Goal: Download file/media

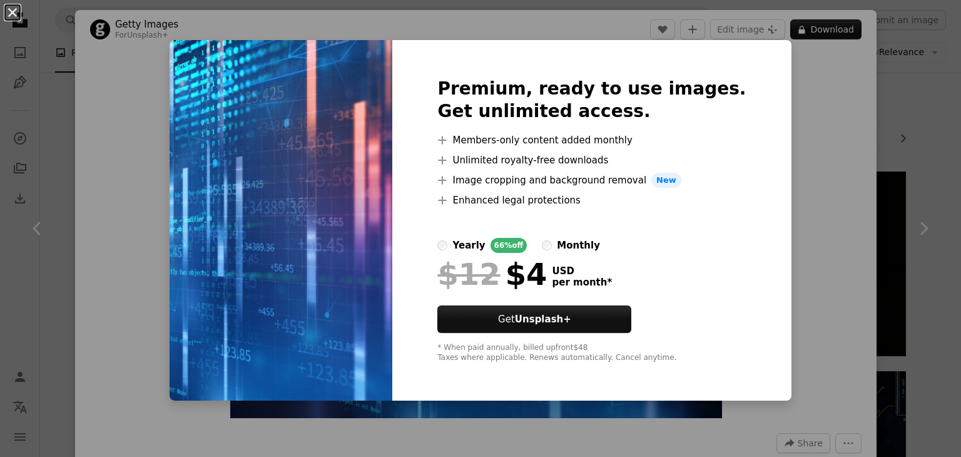
click at [7, 11] on button "An X shape" at bounding box center [12, 12] width 15 height 15
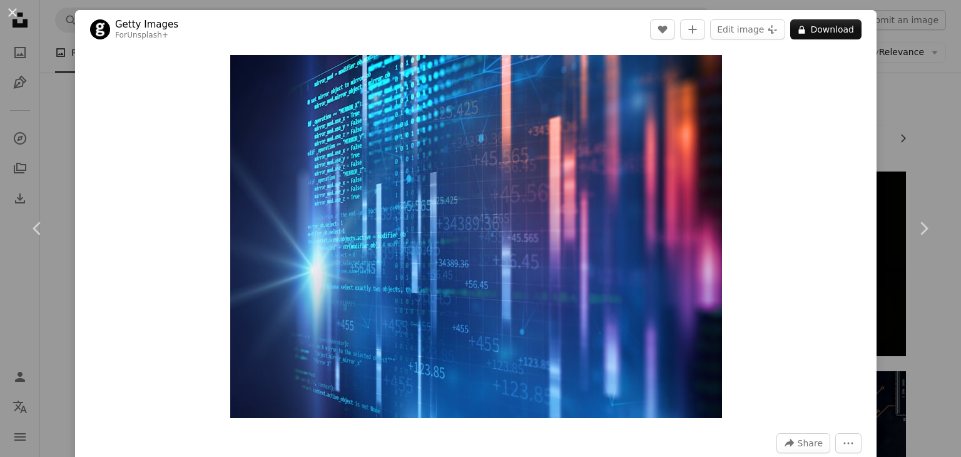
click at [903, 106] on div "An X shape Chevron left Chevron right Getty Images For Unsplash+ A heart A plus…" at bounding box center [480, 228] width 961 height 457
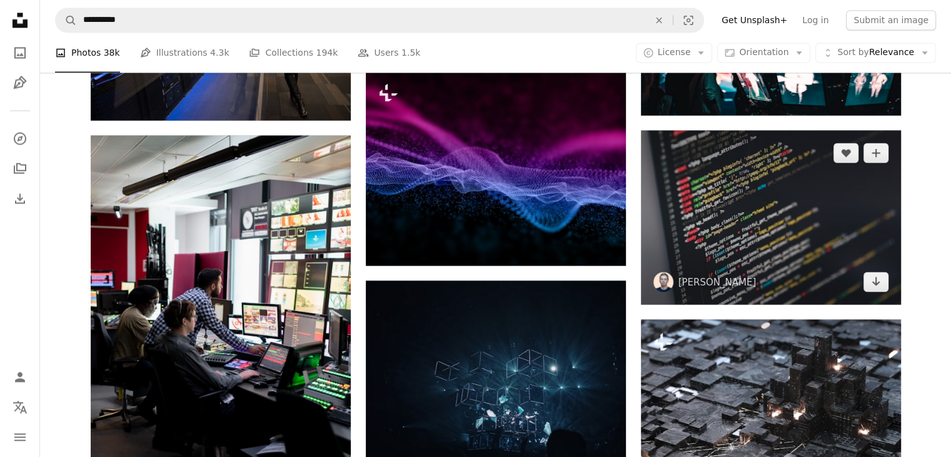
scroll to position [2216, 0]
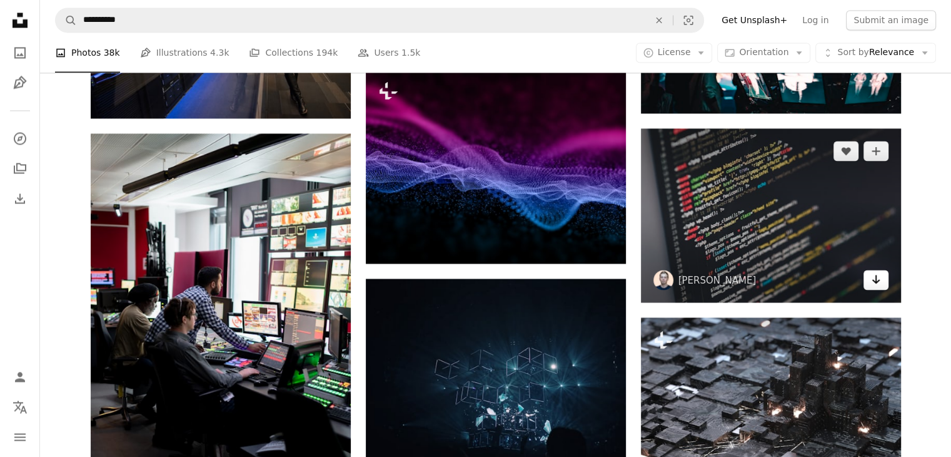
click at [878, 281] on icon "Download" at bounding box center [876, 279] width 8 height 9
